Goal: Task Accomplishment & Management: Use online tool/utility

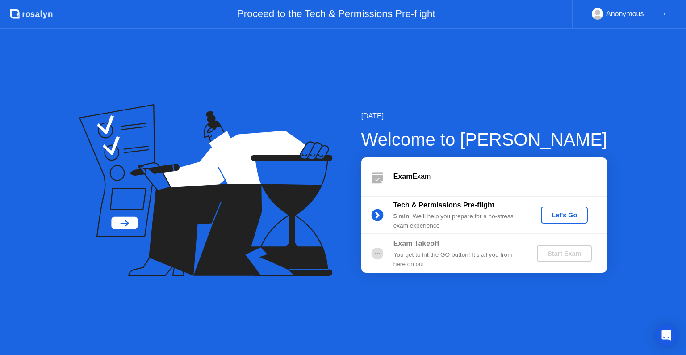
click at [117, 81] on div "[DATE] Welcome to [PERSON_NAME] Exam Exam Tech & Permissions Pre-flight 5 min :…" at bounding box center [343, 192] width 686 height 326
click at [542, 78] on div "[DATE] Welcome to [PERSON_NAME] Exam Exam Tech & Permissions Pre-flight 5 min :…" at bounding box center [343, 192] width 686 height 326
click at [584, 107] on div "[DATE] Welcome to [PERSON_NAME] Exam Exam Tech & Permissions Pre-flight 5 min :…" at bounding box center [343, 192] width 686 height 326
click at [457, 310] on div "[DATE] Welcome to [PERSON_NAME] Exam Exam Tech & Permissions Pre-flight 5 min :…" at bounding box center [343, 192] width 686 height 326
click at [648, 108] on div "[DATE] Welcome to [PERSON_NAME] Exam Exam Tech & Permissions Pre-flight 5 min :…" at bounding box center [343, 192] width 686 height 326
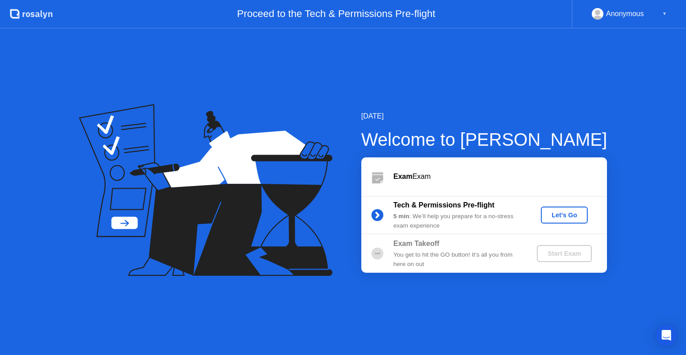
click at [643, 113] on div "[DATE] Welcome to [PERSON_NAME] Exam Exam Tech & Permissions Pre-flight 5 min :…" at bounding box center [343, 192] width 686 height 326
click at [557, 216] on div "Let's Go" at bounding box center [564, 214] width 40 height 7
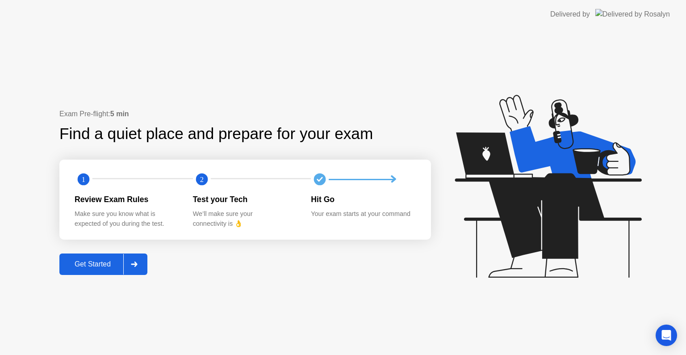
click at [137, 264] on icon at bounding box center [134, 263] width 6 height 5
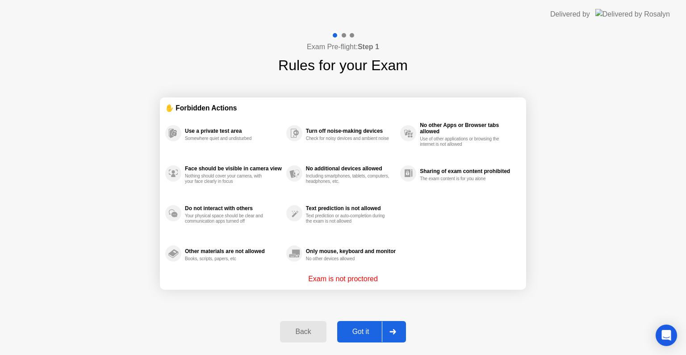
click at [390, 333] on icon at bounding box center [392, 331] width 7 height 5
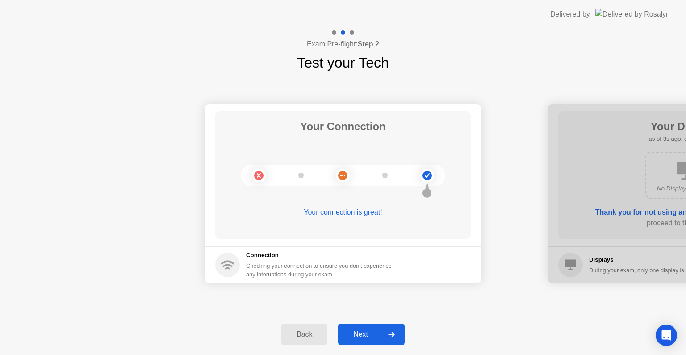
click at [390, 333] on icon at bounding box center [391, 333] width 6 height 5
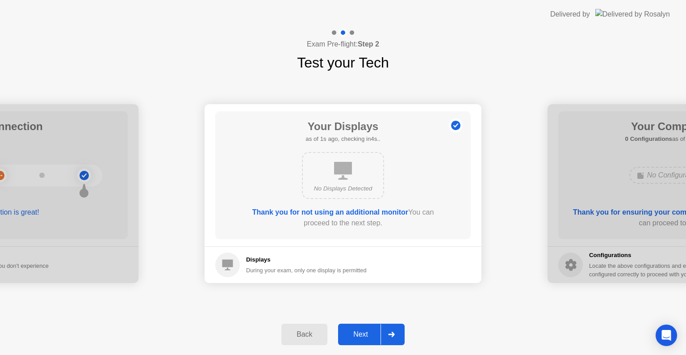
click at [390, 333] on icon at bounding box center [391, 333] width 6 height 5
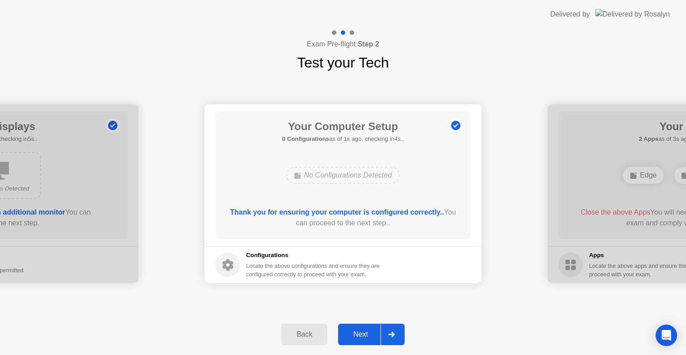
click at [390, 333] on icon at bounding box center [391, 333] width 6 height 5
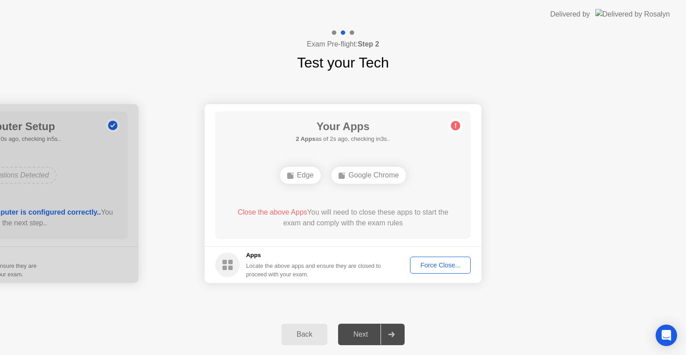
click at [443, 261] on div "Force Close..." at bounding box center [440, 264] width 54 height 7
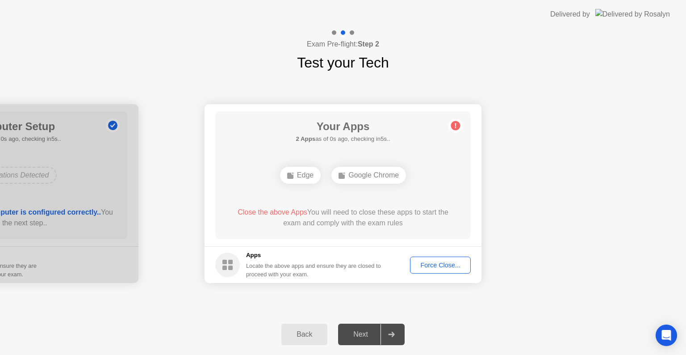
click at [429, 266] on div "Force Close..." at bounding box center [440, 264] width 54 height 7
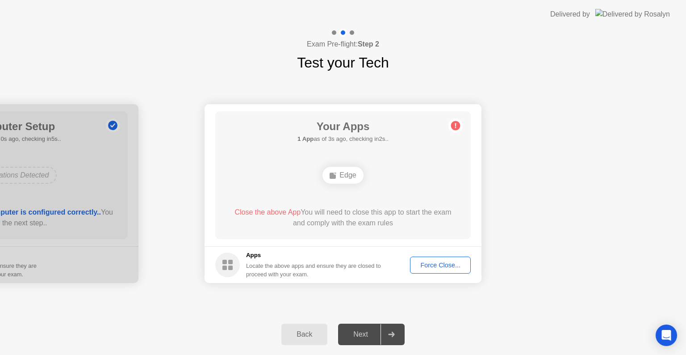
click at [427, 263] on div "Force Close..." at bounding box center [440, 264] width 54 height 7
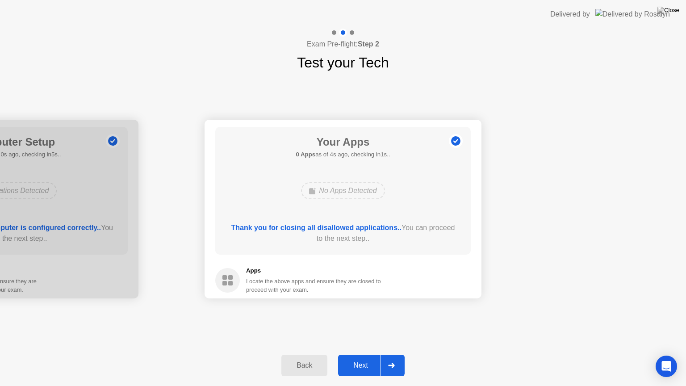
click at [392, 354] on icon at bounding box center [391, 365] width 7 height 5
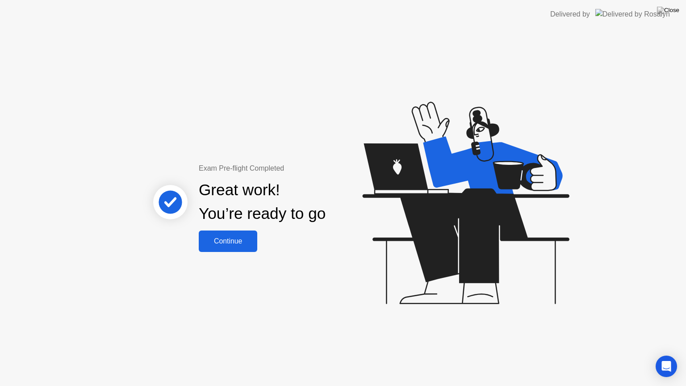
click at [236, 247] on button "Continue" at bounding box center [228, 240] width 58 height 21
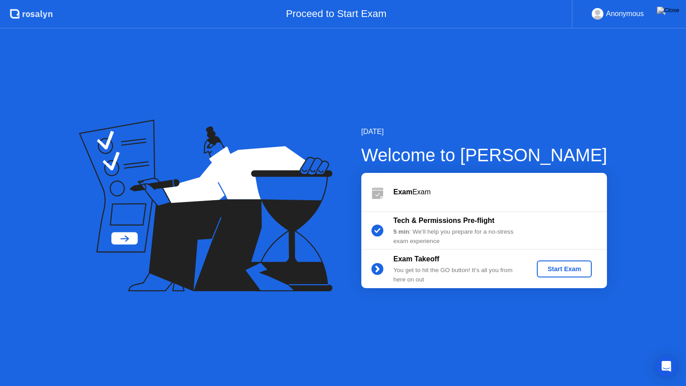
click at [557, 268] on div "Start Exam" at bounding box center [564, 268] width 48 height 7
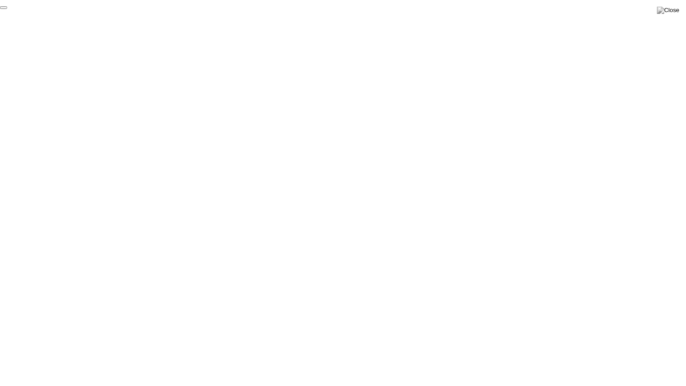
click div "End Proctoring Session"
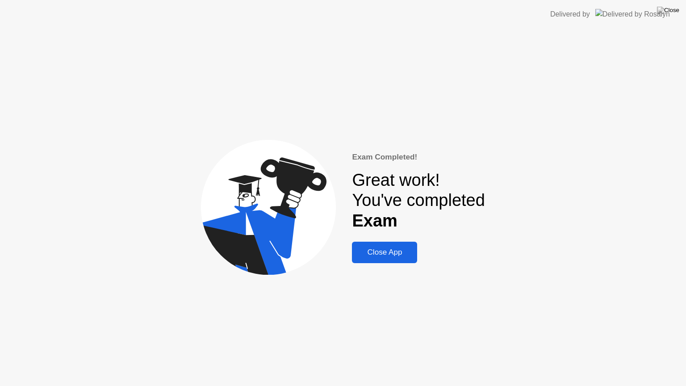
click at [395, 249] on div "Close App" at bounding box center [385, 252] width 60 height 9
